Goal: Task Accomplishment & Management: Manage account settings

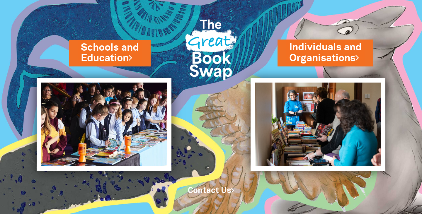
click at [115, 24] on img at bounding box center [86, 107] width 173 height 214
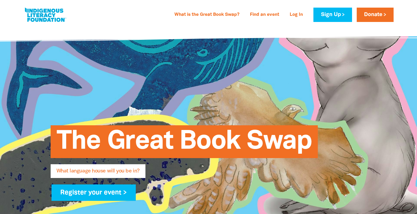
drag, startPoint x: 54, startPoint y: 32, endPoint x: 244, endPoint y: 84, distance: 197.4
click at [244, 84] on div "The Great Book Swap What language house will you be in? Register your event >" at bounding box center [208, 159] width 351 height 267
click at [295, 17] on link "Log In" at bounding box center [296, 14] width 20 height 9
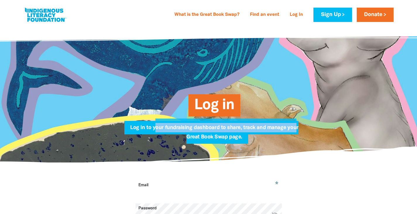
drag, startPoint x: 155, startPoint y: 127, endPoint x: 295, endPoint y: 129, distance: 140.0
click at [295, 129] on span "Log in to your fundraising dashboard to share, track and manage your Great Book…" at bounding box center [214, 134] width 168 height 18
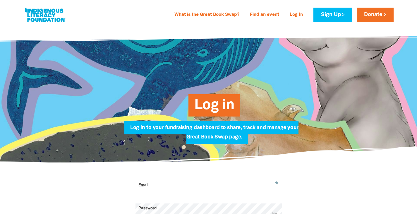
click at [309, 128] on div "Log in Log in to your fundraising dashboard to share, track and manage your Gre…" at bounding box center [208, 95] width 211 height 78
